Goal: Navigation & Orientation: Find specific page/section

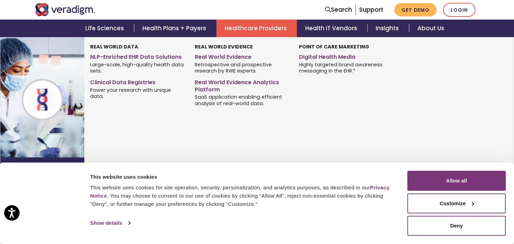
scroll to position [206, 0]
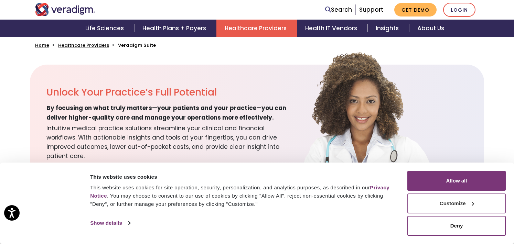
click at [467, 203] on button "Customize" at bounding box center [456, 204] width 98 height 20
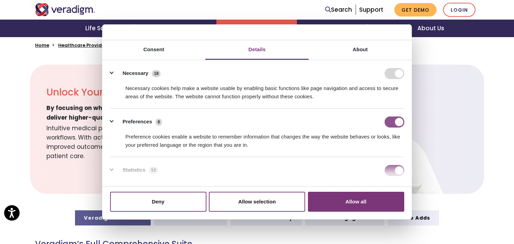
click at [395, 118] on input "Preferences" at bounding box center [394, 122] width 20 height 11
checkbox input "false"
click at [399, 170] on input "Statistics" at bounding box center [394, 170] width 20 height 11
checkbox input "false"
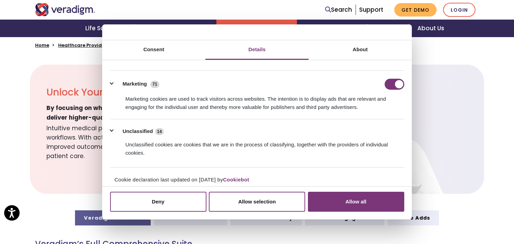
scroll to position [136, 0]
click at [397, 79] on input "Marketing" at bounding box center [394, 83] width 20 height 11
checkbox input "false"
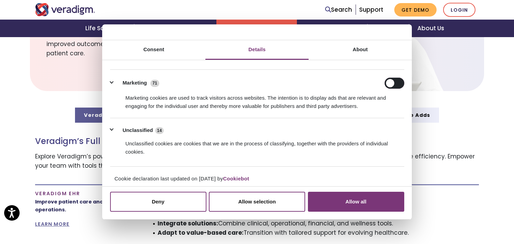
scroll to position [310, 0]
click at [259, 207] on button "Allow selection" at bounding box center [257, 202] width 96 height 20
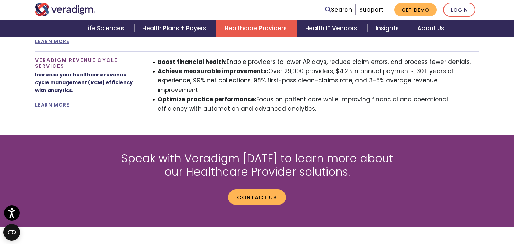
scroll to position [640, 0]
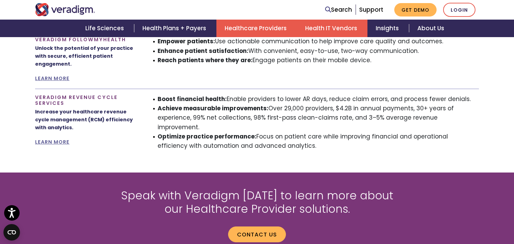
click at [326, 32] on link "Health IT Vendors" at bounding box center [332, 29] width 70 height 18
